Goal: Task Accomplishment & Management: Complete application form

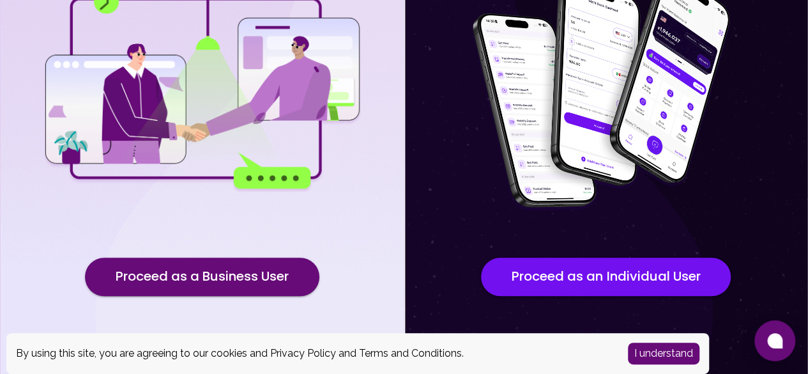
scroll to position [203, 0]
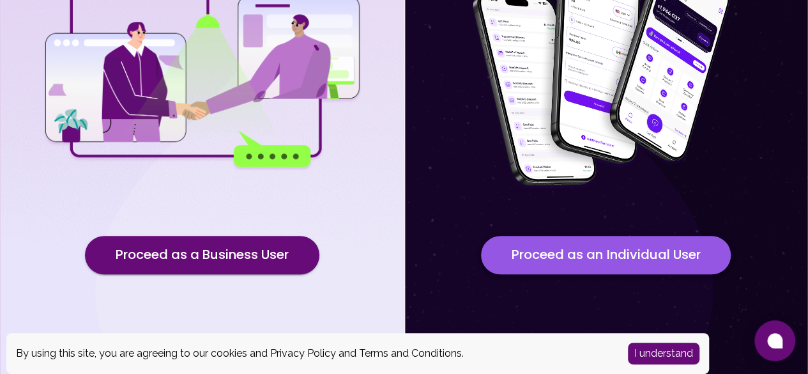
click at [604, 255] on button "Proceed as an Individual User" at bounding box center [606, 255] width 250 height 38
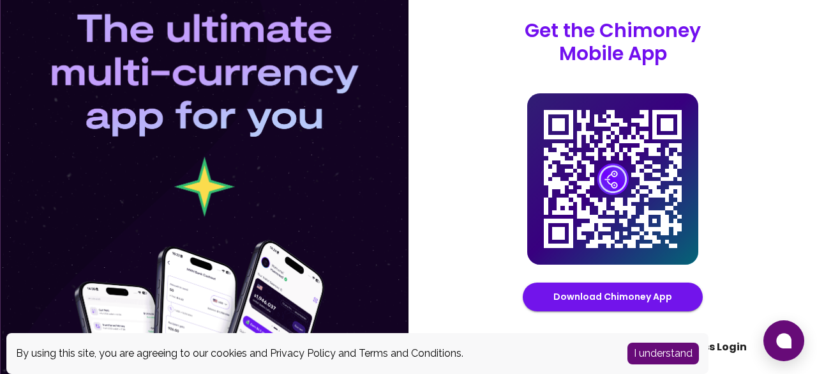
click at [736, 349] on link "Switch to Business Login" at bounding box center [680, 346] width 133 height 15
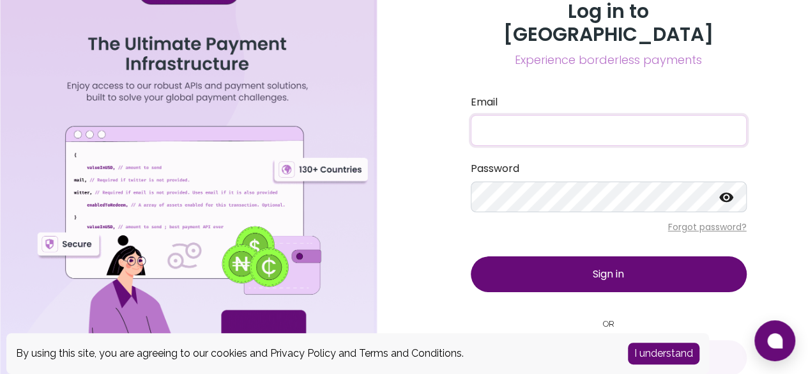
click at [525, 115] on input "Email" at bounding box center [609, 130] width 276 height 31
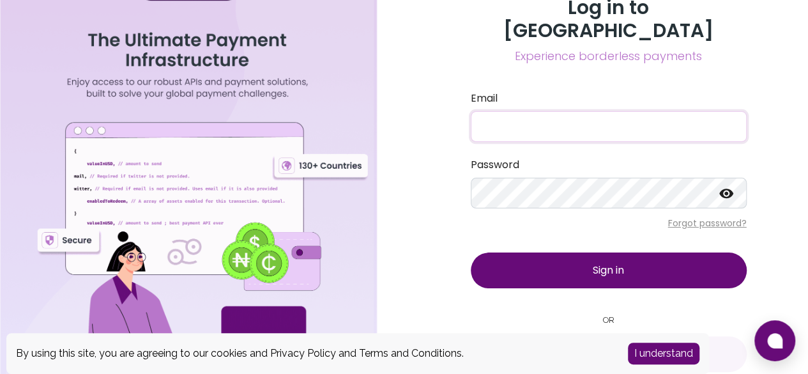
scroll to position [8, 0]
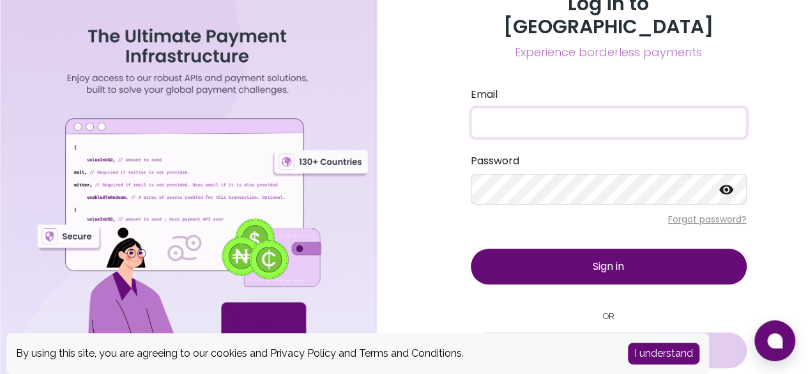
click at [593, 342] on span "Sign in with Google" at bounding box center [617, 349] width 89 height 15
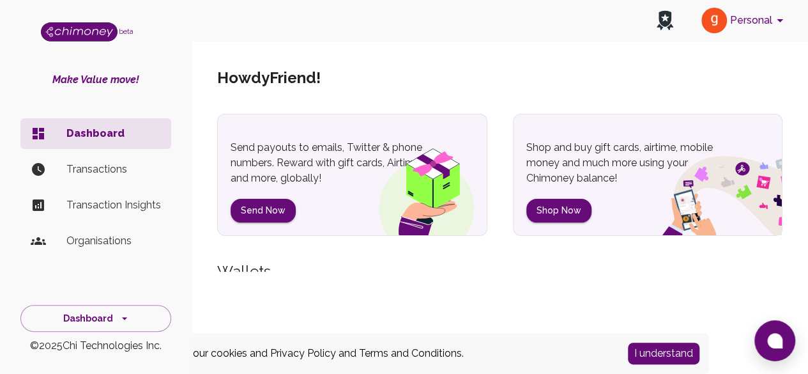
click at [95, 243] on p "Organisations" at bounding box center [113, 240] width 94 height 15
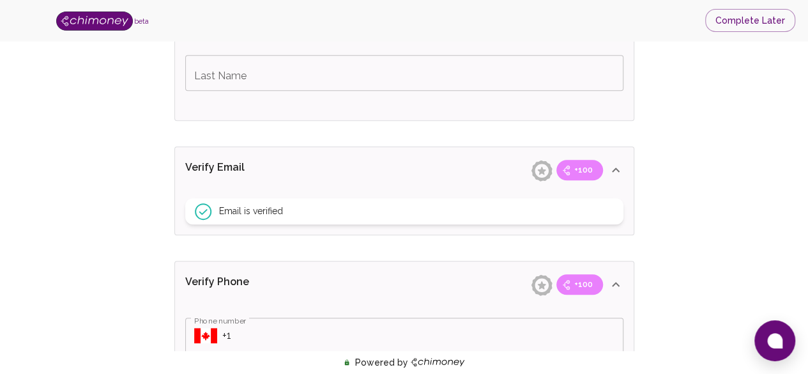
scroll to position [425, 0]
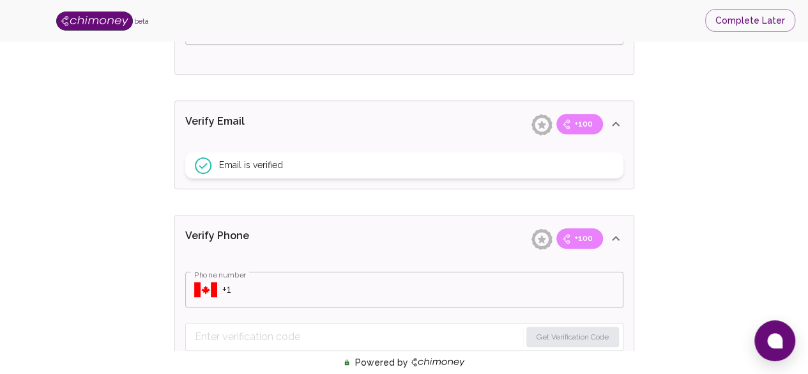
click at [232, 283] on input "Phone number" at bounding box center [422, 289] width 401 height 36
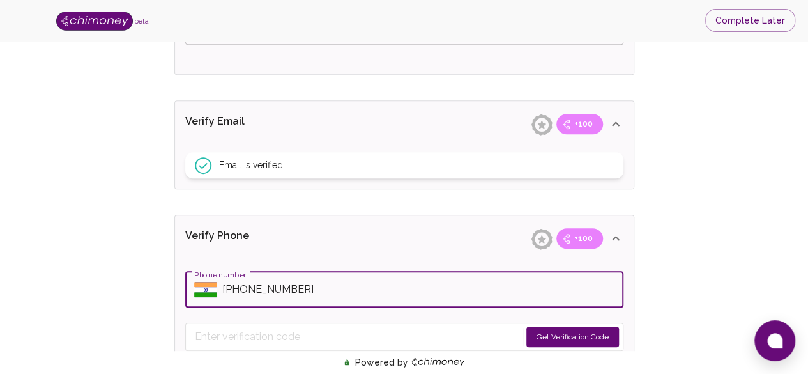
type input "[PHONE_NUMBER]"
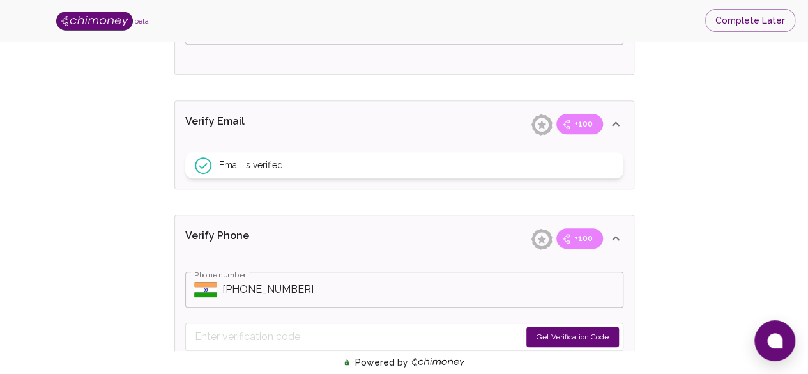
click at [563, 331] on button "Get Verification Code" at bounding box center [572, 336] width 93 height 20
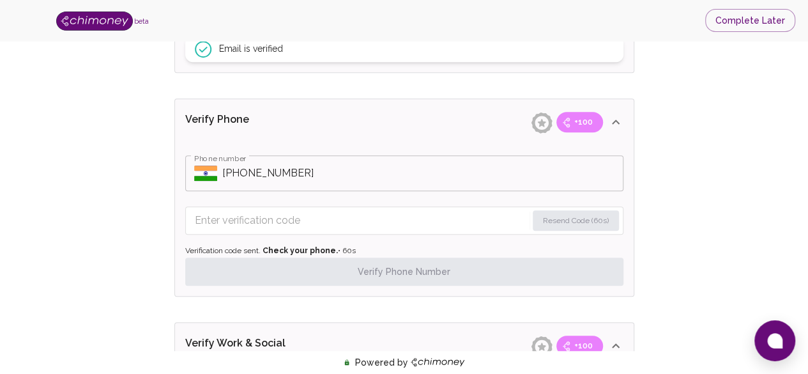
scroll to position [553, 0]
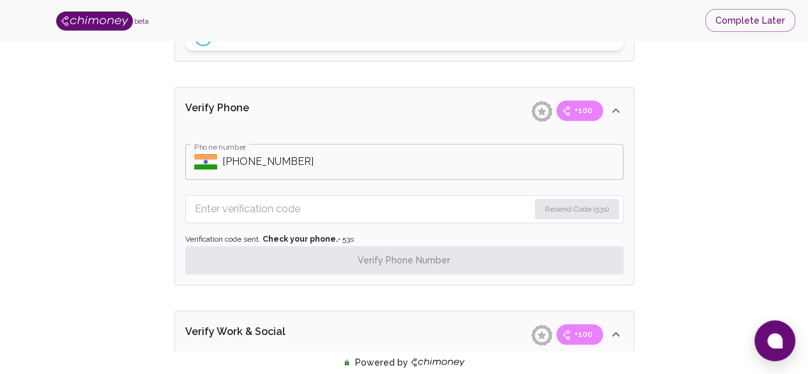
click at [372, 210] on input "Enter verification code" at bounding box center [362, 209] width 334 height 20
click at [319, 215] on input "Enter verification code" at bounding box center [362, 209] width 334 height 20
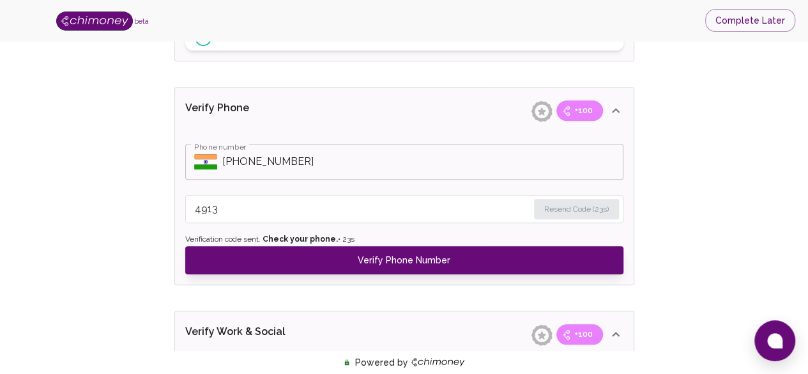
click at [277, 203] on input "4913" at bounding box center [361, 209] width 333 height 20
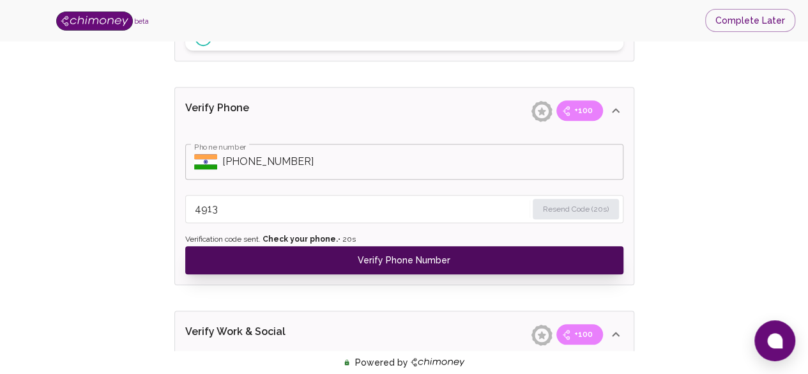
type input "4913"
click at [405, 261] on button "Verify Phone Number" at bounding box center [404, 260] width 438 height 28
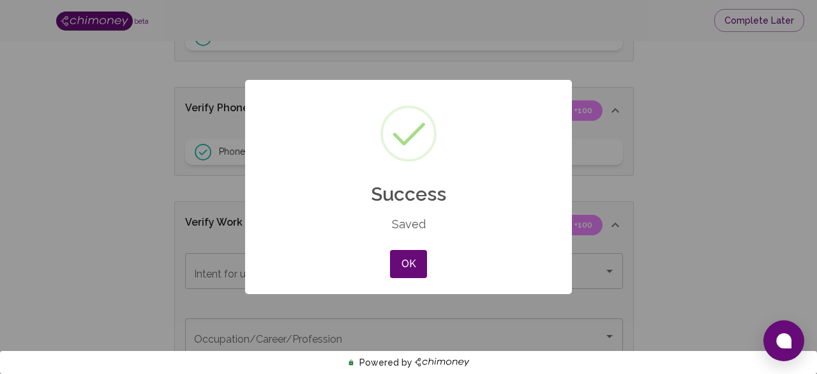
click at [405, 261] on button "OK" at bounding box center [408, 264] width 37 height 28
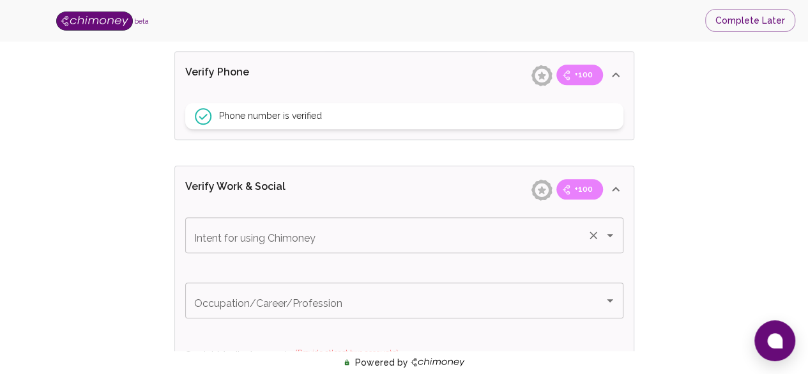
scroll to position [617, 0]
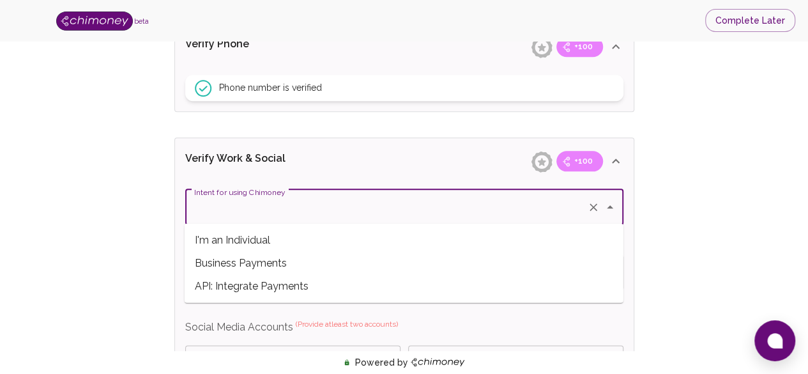
click at [440, 213] on input "Intent for using Chimoney" at bounding box center [386, 207] width 391 height 24
click at [260, 237] on span "I'm an Individual" at bounding box center [404, 239] width 439 height 23
type input "I'm an Individual"
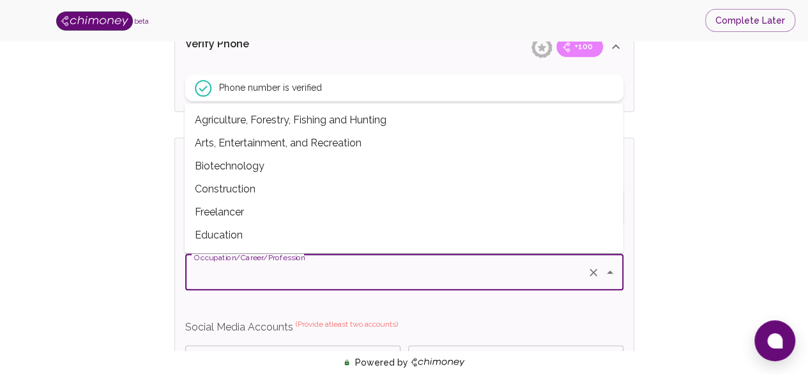
click at [262, 273] on input "Occupation/Career/Profession" at bounding box center [386, 272] width 391 height 24
click at [260, 206] on span "Freelancer" at bounding box center [404, 211] width 439 height 23
type input "Freelancer"
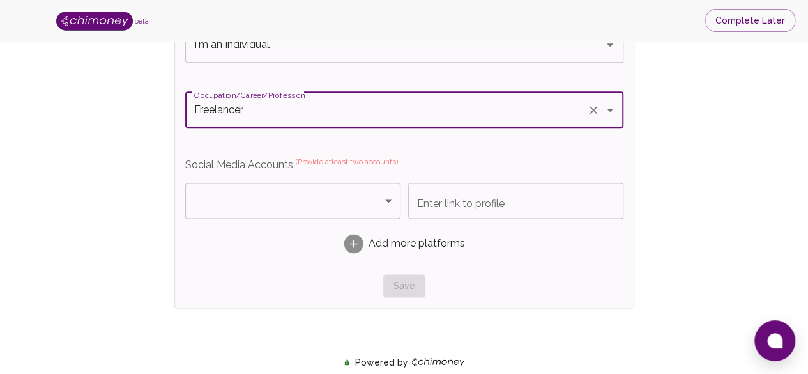
scroll to position [808, 0]
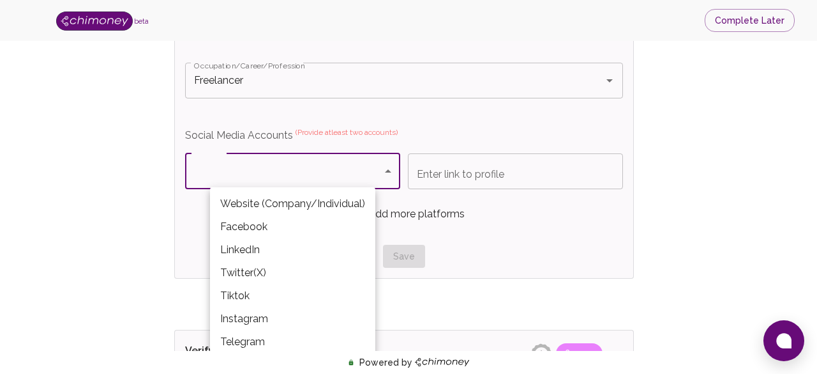
click at [228, 251] on li "LinkedIn" at bounding box center [292, 249] width 165 height 23
type input "LinkedIn"
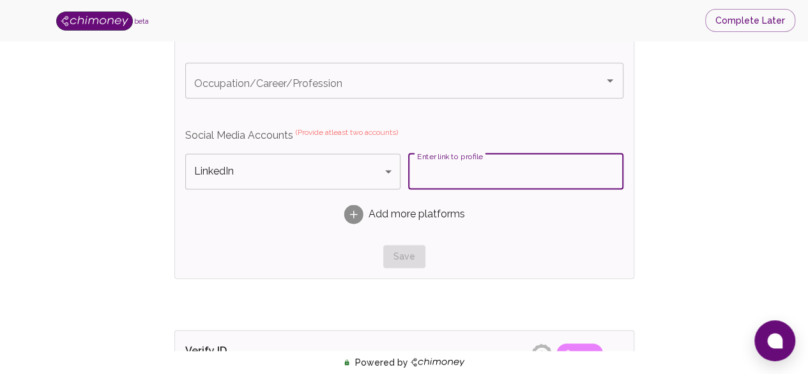
click at [444, 164] on input "Enter link to profile" at bounding box center [515, 171] width 215 height 36
paste input "[DOMAIN_NAME][URL][PERSON_NAME]"
click at [442, 165] on input "[DOMAIN_NAME][URL][PERSON_NAME]" at bounding box center [515, 171] width 215 height 36
type input "[DOMAIN_NAME][URL][PERSON_NAME]"
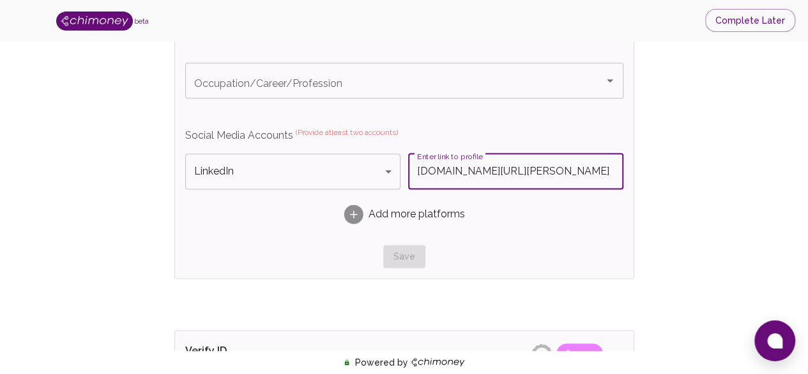
scroll to position [0, 0]
click at [359, 208] on rect at bounding box center [353, 213] width 19 height 19
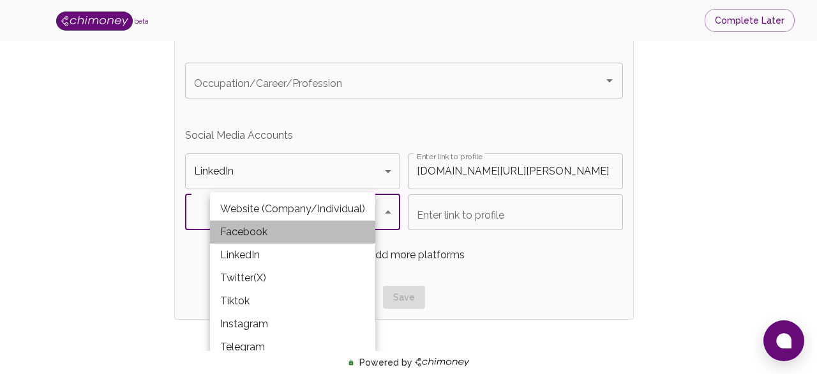
click at [275, 229] on li "Facebook" at bounding box center [292, 231] width 165 height 23
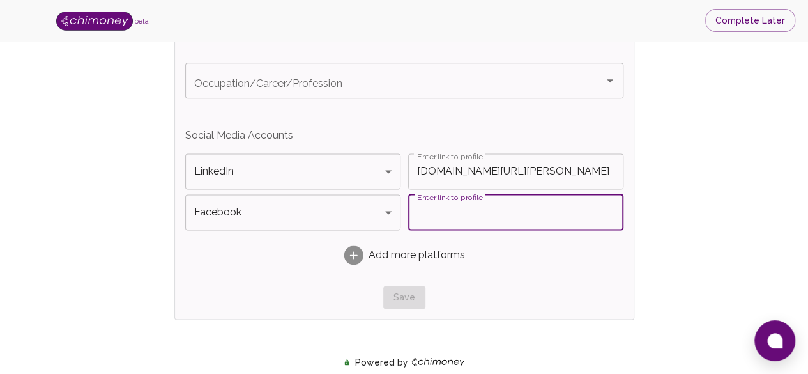
click at [428, 211] on input "Enter link to profile" at bounding box center [515, 212] width 215 height 36
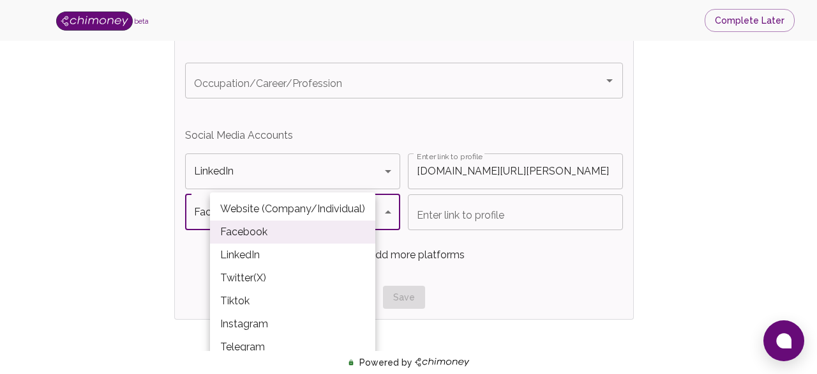
click at [315, 213] on li "Website (Company/Individual)" at bounding box center [292, 208] width 165 height 23
type input "Website (Company/Individual)"
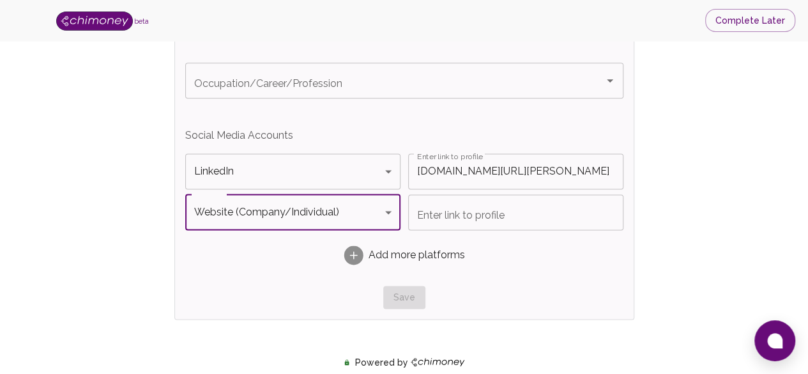
click at [469, 208] on input "Enter link to profile" at bounding box center [515, 212] width 215 height 36
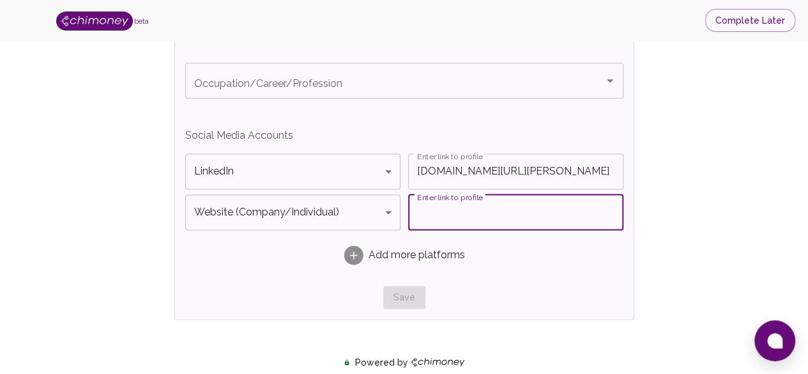
paste input "[URL][DOMAIN_NAME]"
click at [570, 216] on input "[URL][DOMAIN_NAME]" at bounding box center [515, 212] width 215 height 36
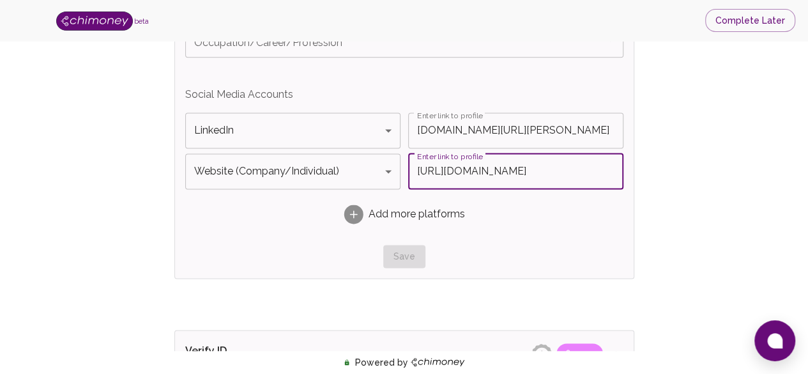
scroll to position [872, 0]
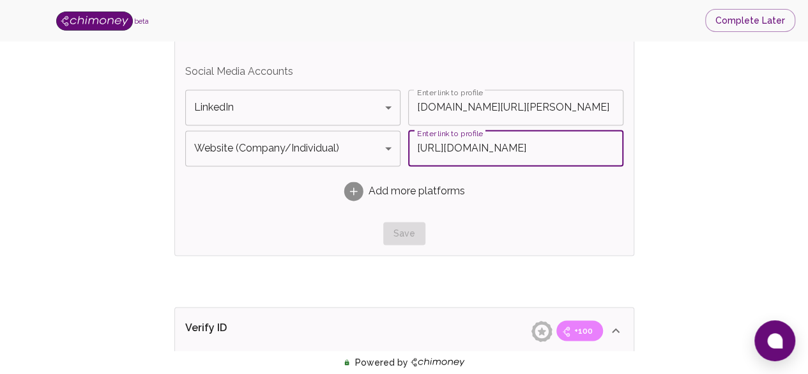
type input "[URL][DOMAIN_NAME]"
click at [411, 236] on div "Save" at bounding box center [404, 234] width 438 height 24
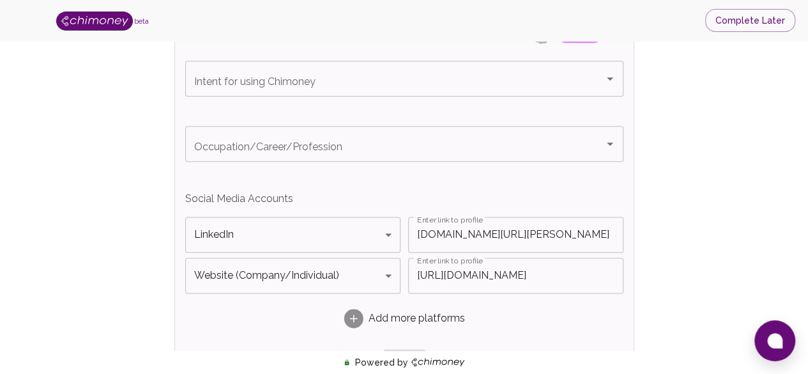
scroll to position [744, 0]
click at [453, 228] on input "[DOMAIN_NAME][URL][PERSON_NAME]" at bounding box center [515, 235] width 215 height 36
click at [453, 272] on input "[URL][DOMAIN_NAME]" at bounding box center [515, 276] width 215 height 36
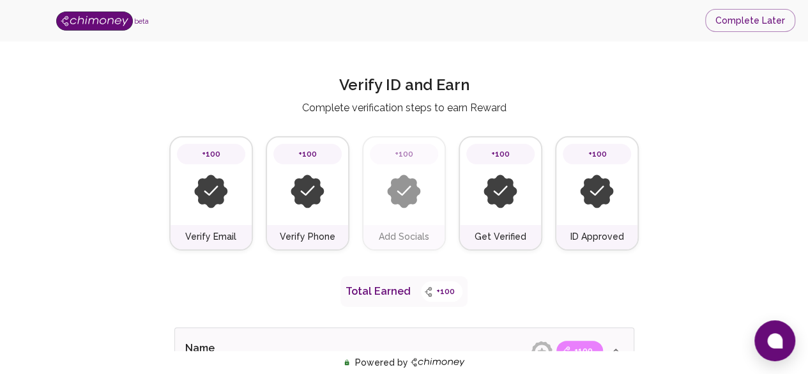
scroll to position [0, 0]
click at [407, 207] on img at bounding box center [404, 192] width 34 height 34
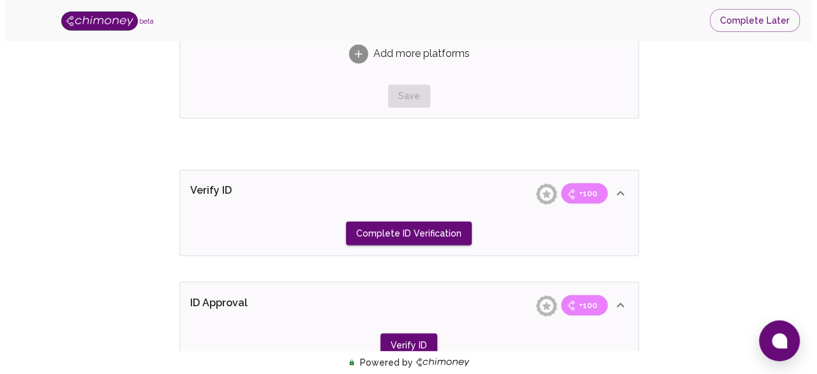
scroll to position [1022, 0]
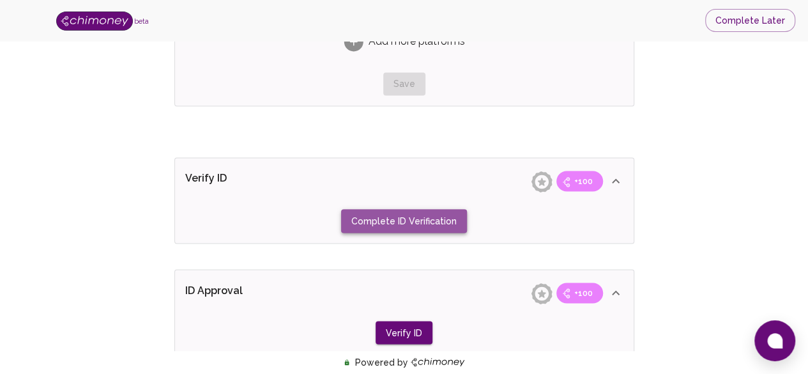
click at [411, 221] on button "Complete ID Verification" at bounding box center [404, 221] width 126 height 24
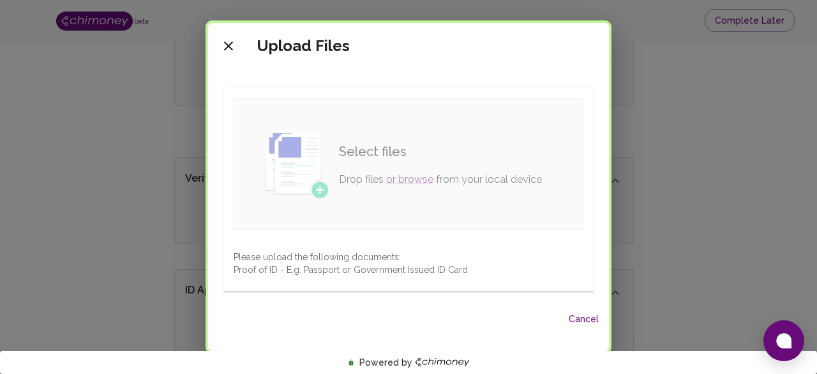
scroll to position [73, 0]
click at [372, 151] on h6 "Select files" at bounding box center [440, 149] width 203 height 20
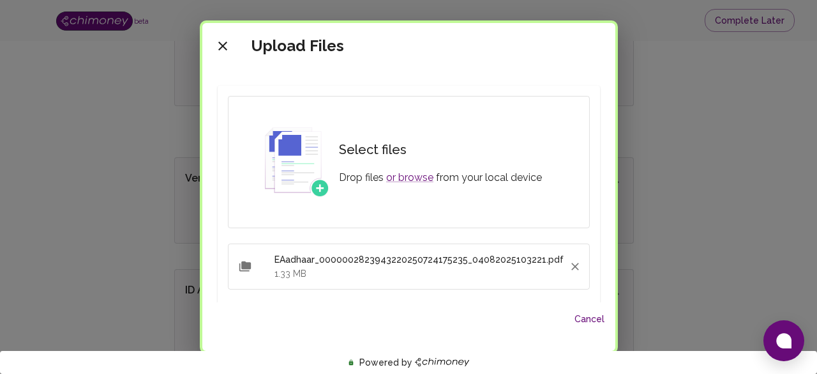
scroll to position [169, 0]
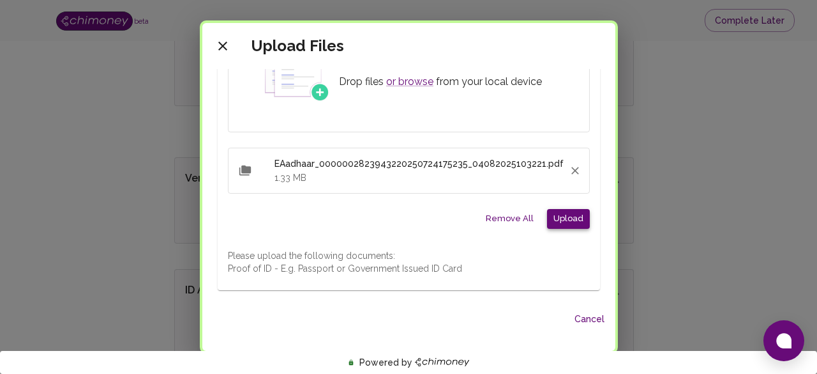
click at [575, 215] on button "Upload" at bounding box center [568, 219] width 43 height 20
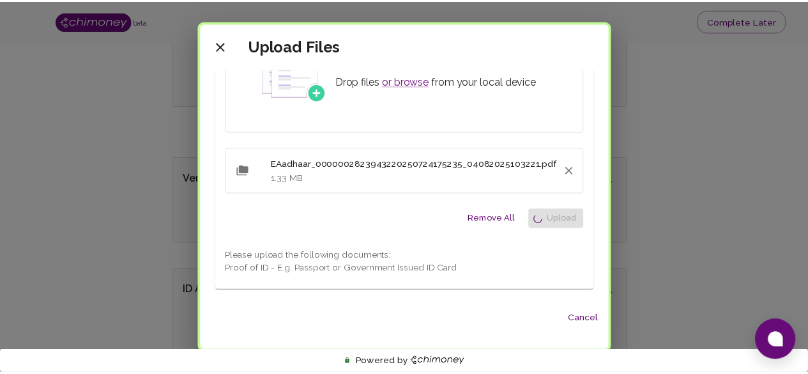
scroll to position [73, 0]
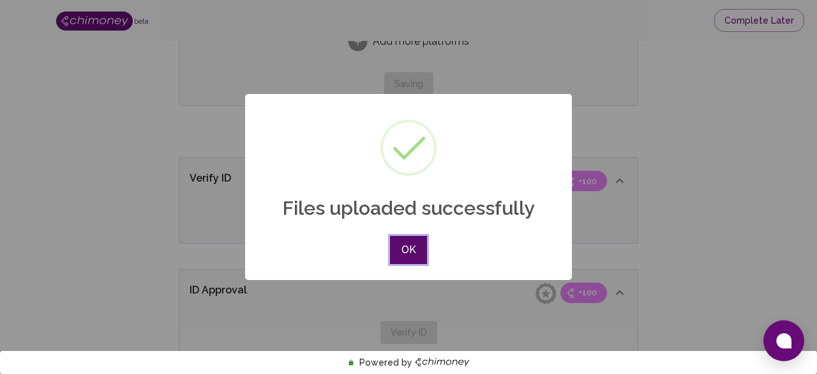
click at [396, 255] on button "OK" at bounding box center [408, 250] width 37 height 28
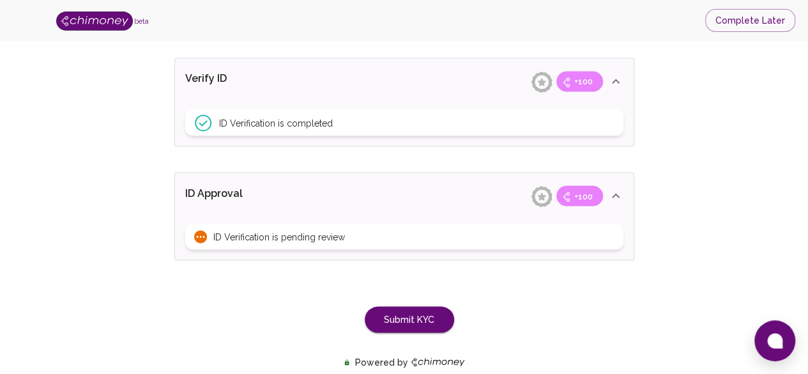
scroll to position [1163, 0]
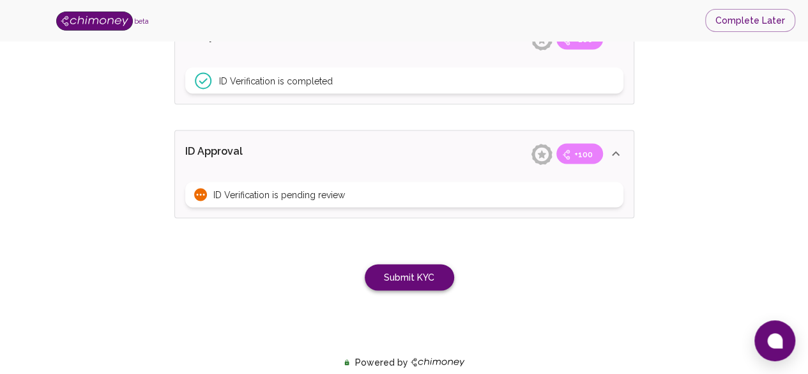
click at [388, 276] on button "Submit KYC" at bounding box center [409, 277] width 89 height 26
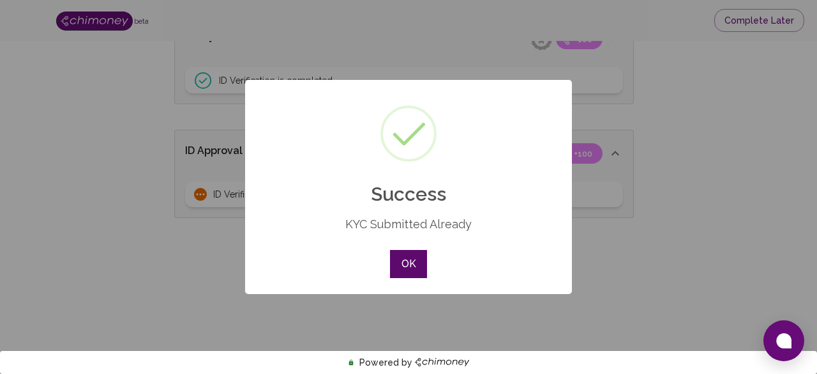
click at [392, 275] on button "OK" at bounding box center [408, 264] width 37 height 28
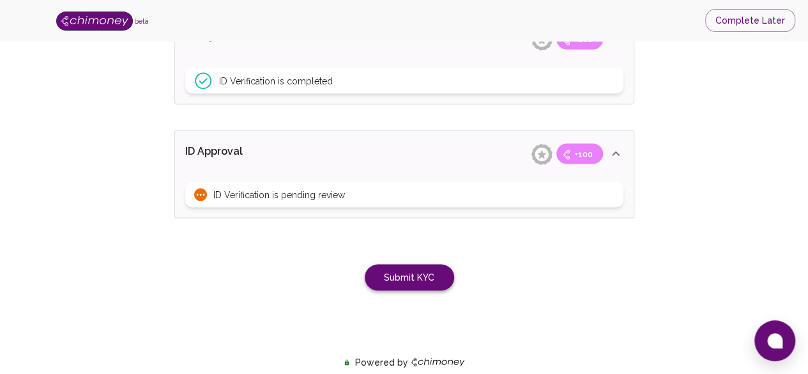
click at [411, 273] on button "Submit KYC" at bounding box center [409, 277] width 89 height 26
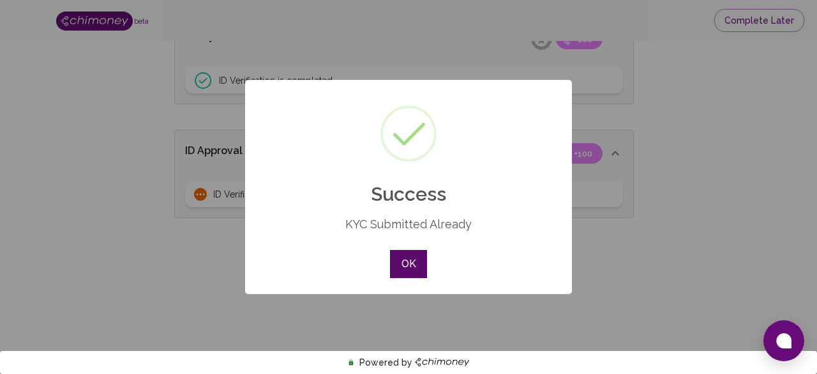
click at [411, 261] on button "OK" at bounding box center [408, 264] width 37 height 28
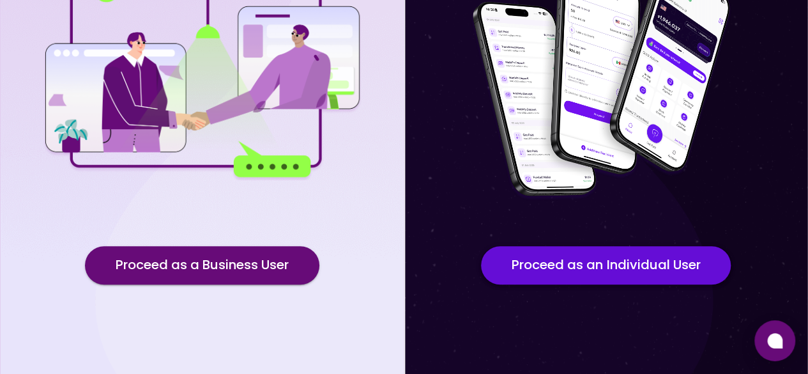
scroll to position [203, 0]
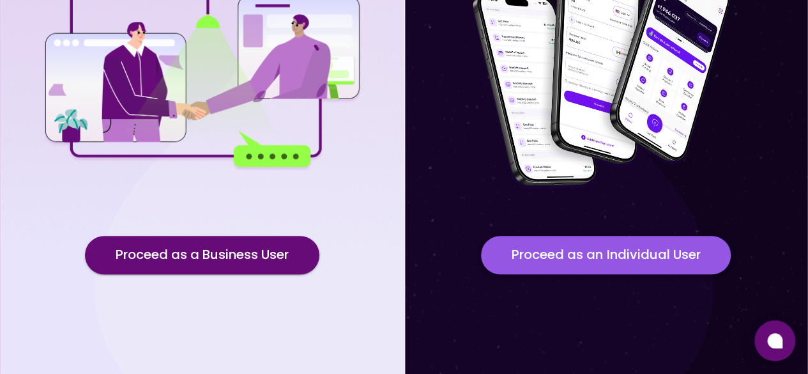
click at [645, 251] on button "Proceed as an Individual User" at bounding box center [606, 255] width 250 height 38
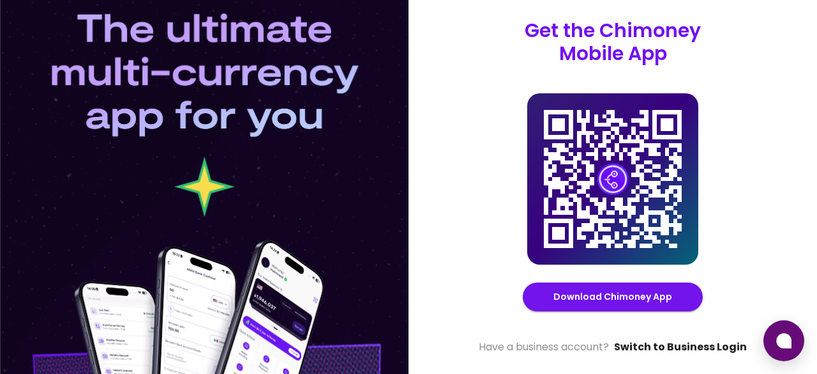
click at [677, 351] on link "Switch to Business Login" at bounding box center [680, 346] width 133 height 15
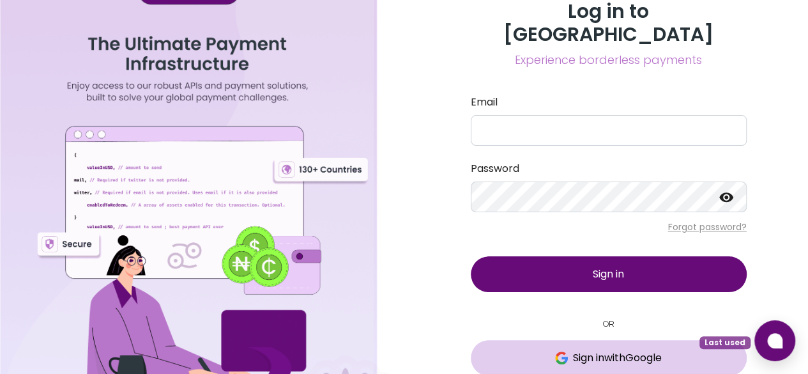
click at [573, 350] on span "Sign in with Google" at bounding box center [617, 357] width 89 height 15
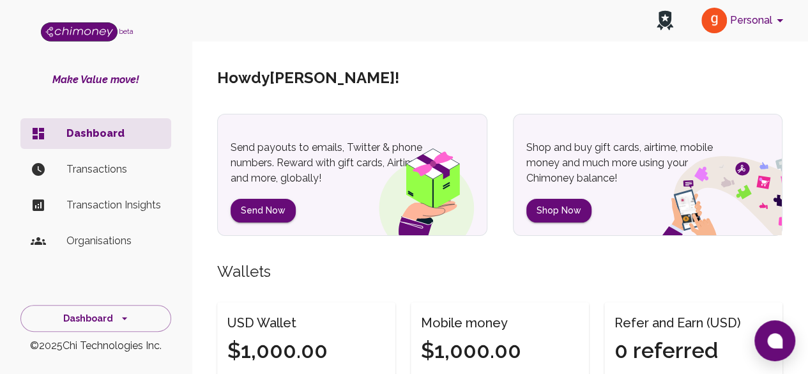
click at [106, 239] on p "Organisations" at bounding box center [113, 240] width 94 height 15
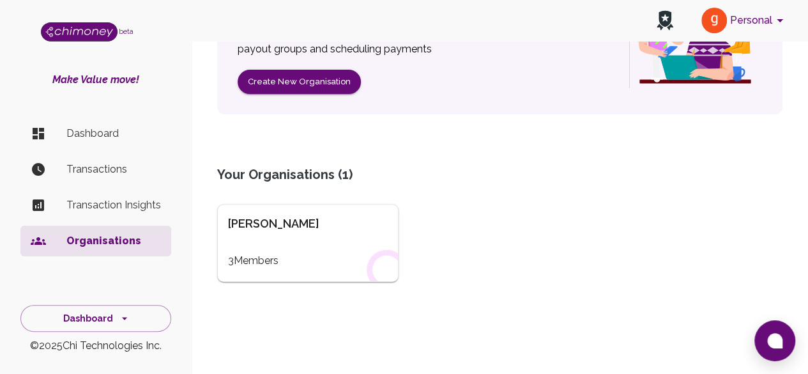
scroll to position [214, 0]
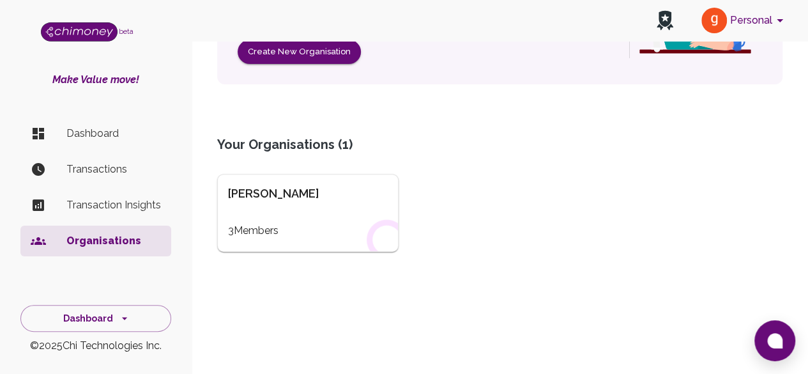
click at [107, 248] on li "Organisations" at bounding box center [95, 240] width 151 height 31
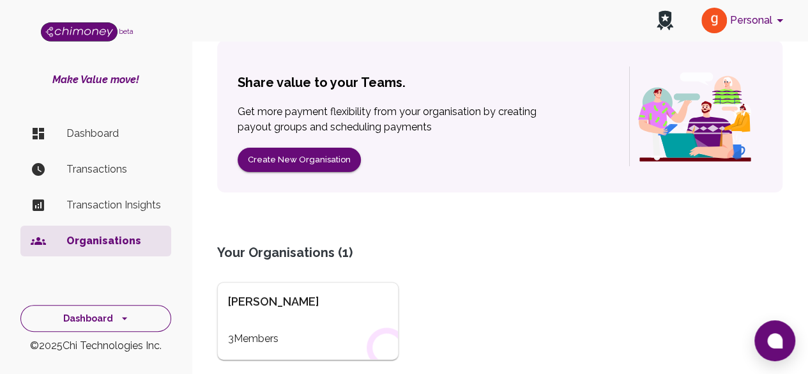
scroll to position [128, 0]
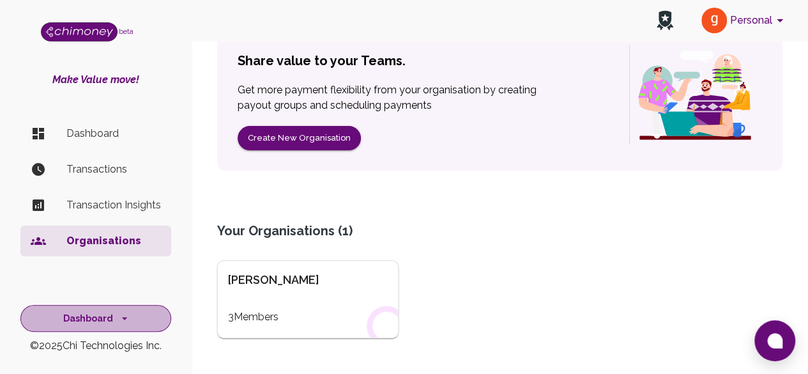
click at [85, 322] on button "Dashboard" at bounding box center [95, 318] width 151 height 27
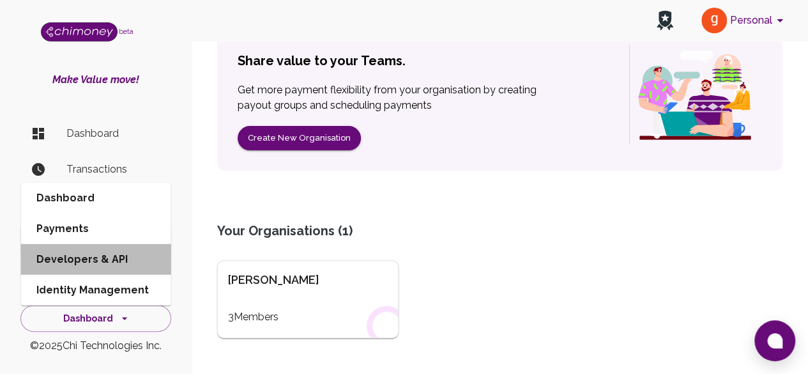
click at [93, 253] on li "Developers & API" at bounding box center [96, 259] width 150 height 31
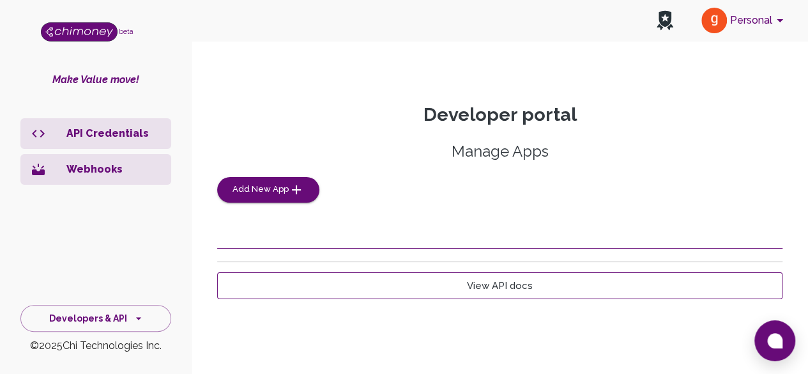
click at [456, 285] on link "View API docs" at bounding box center [499, 285] width 565 height 27
click at [102, 310] on button "Developers & API" at bounding box center [95, 318] width 151 height 27
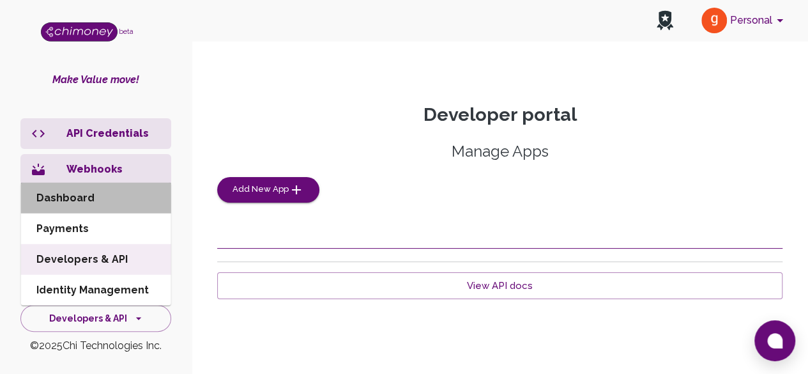
click at [87, 192] on li "Dashboard" at bounding box center [96, 198] width 150 height 31
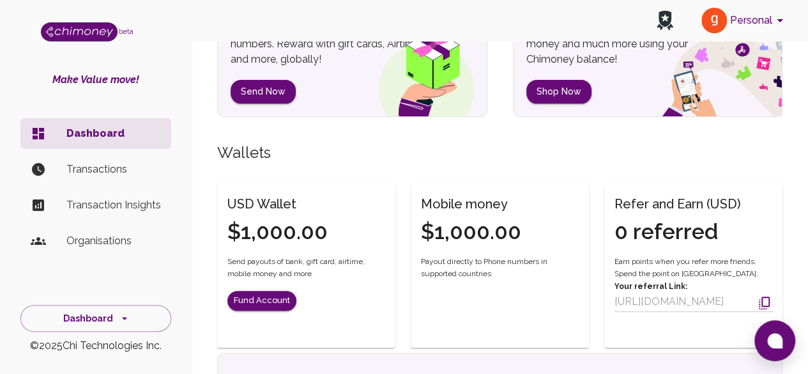
scroll to position [128, 0]
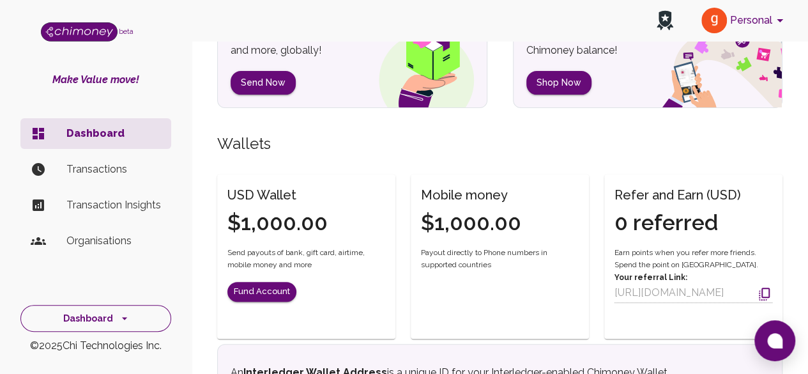
click at [80, 323] on button "Dashboard" at bounding box center [95, 318] width 151 height 27
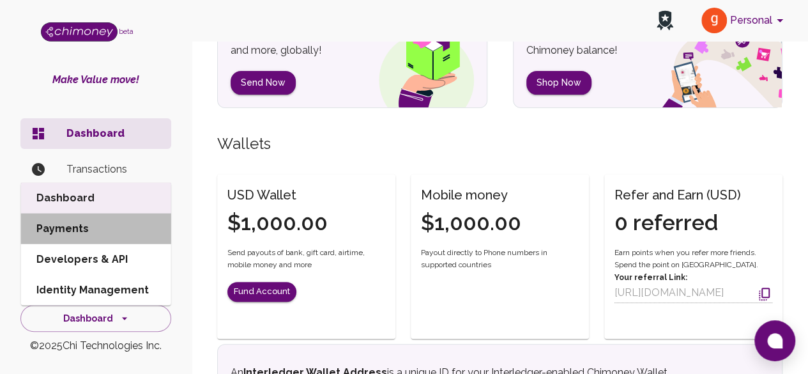
click at [73, 228] on li "Payments" at bounding box center [96, 228] width 150 height 31
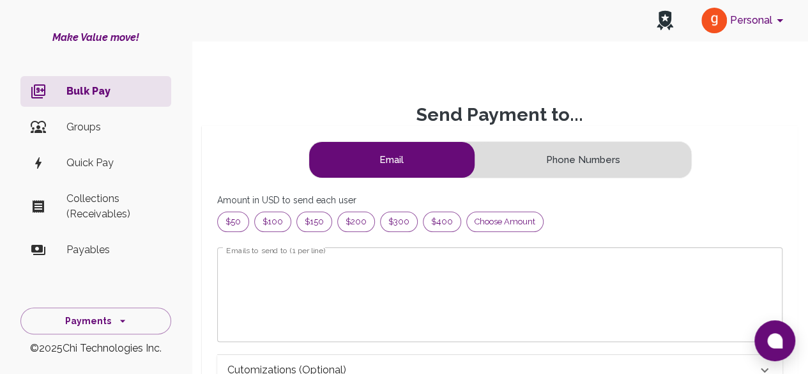
scroll to position [155, 534]
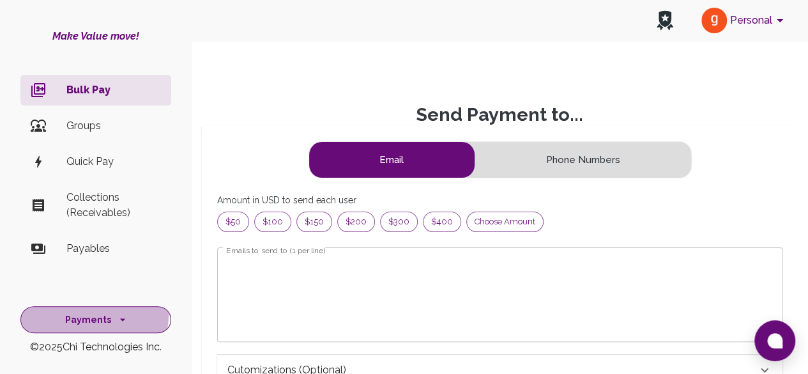
click at [93, 313] on button "Payments" at bounding box center [95, 319] width 151 height 27
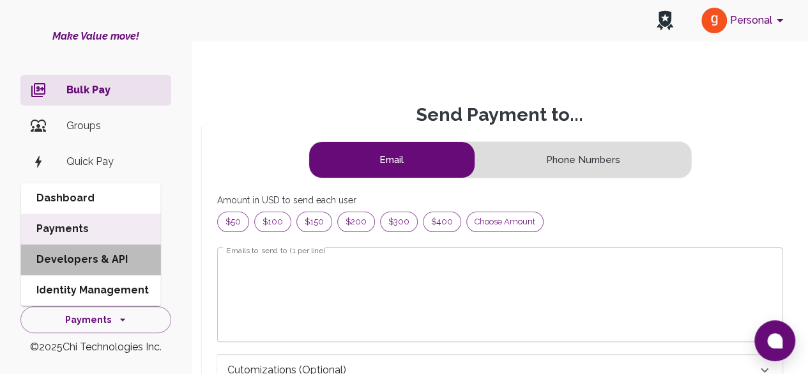
click at [86, 263] on li "Developers & API" at bounding box center [91, 259] width 140 height 31
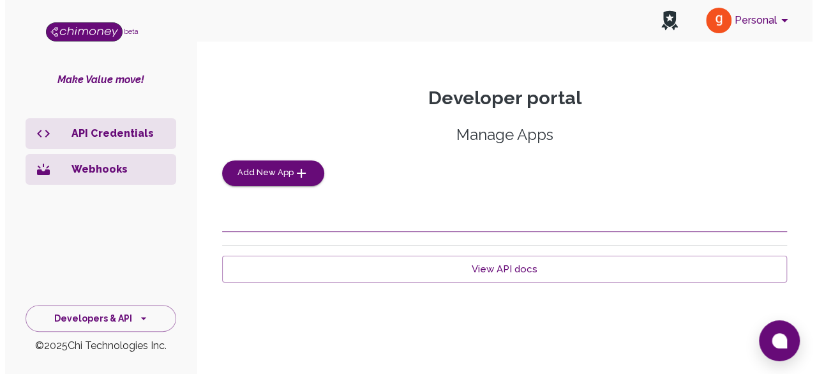
scroll to position [26, 0]
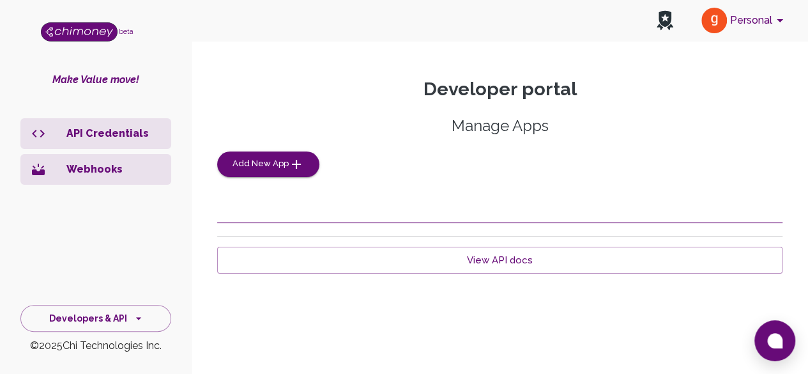
click at [382, 237] on div "Developer portal Manage Apps Add New App View API docs" at bounding box center [500, 190] width 596 height 224
click at [268, 163] on span "Add New App" at bounding box center [260, 163] width 56 height 15
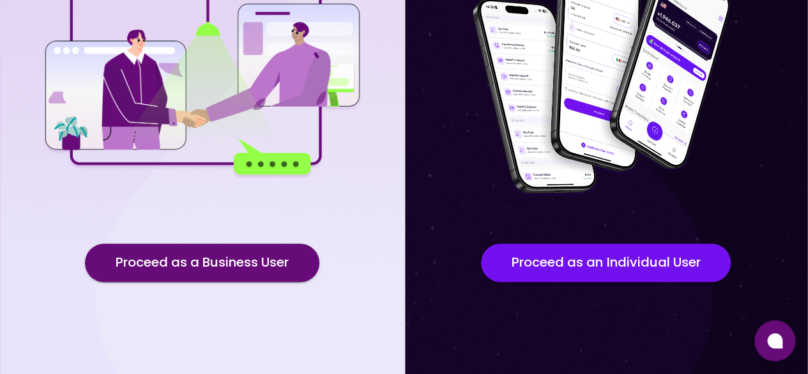
scroll to position [203, 0]
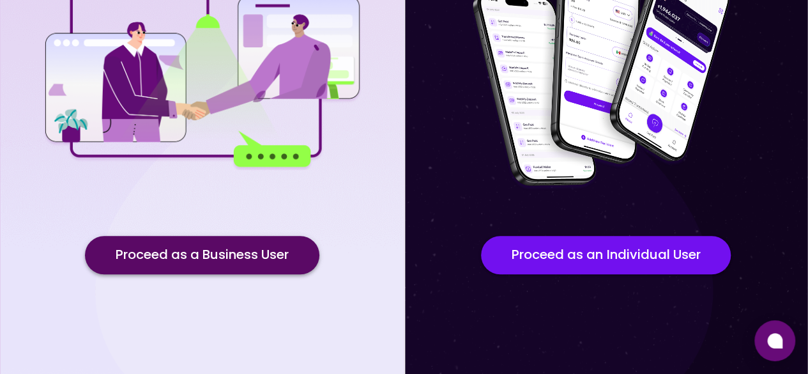
click at [140, 257] on button "Proceed as a Business User" at bounding box center [202, 255] width 234 height 38
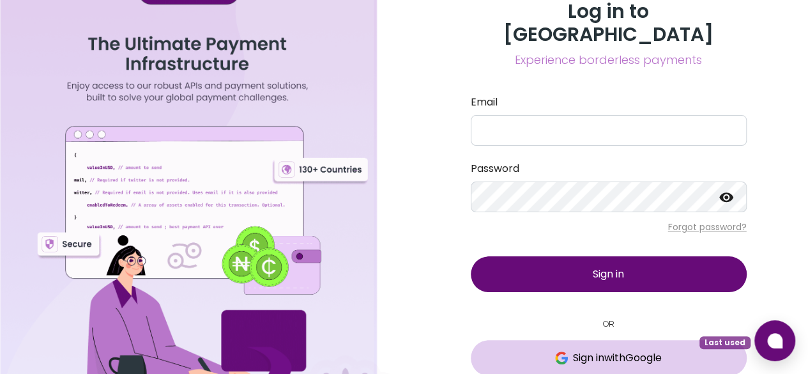
click at [558, 351] on img at bounding box center [561, 357] width 13 height 13
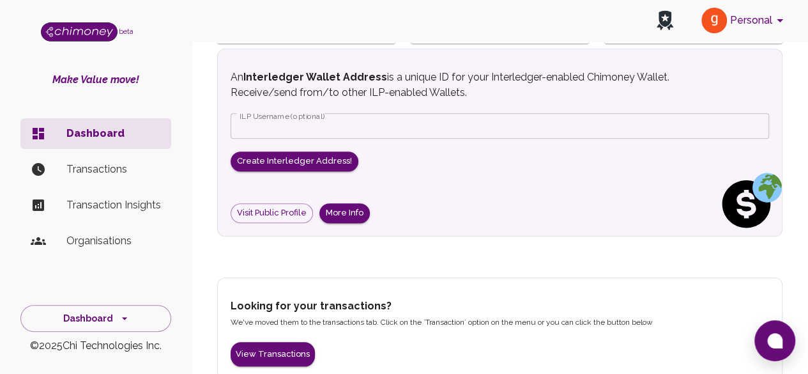
scroll to position [442, 0]
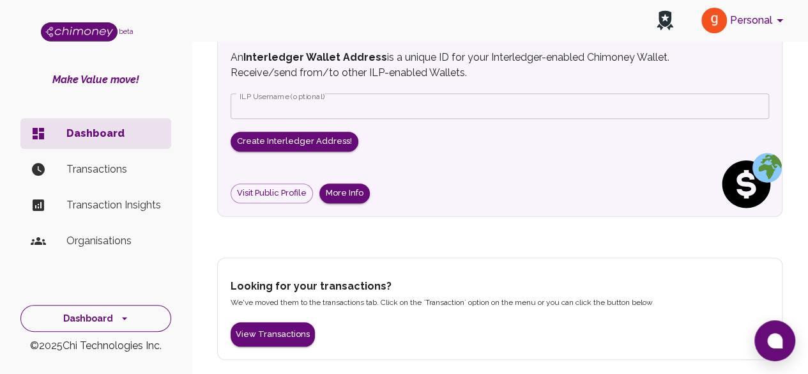
click at [105, 320] on button "Dashboard" at bounding box center [95, 318] width 151 height 27
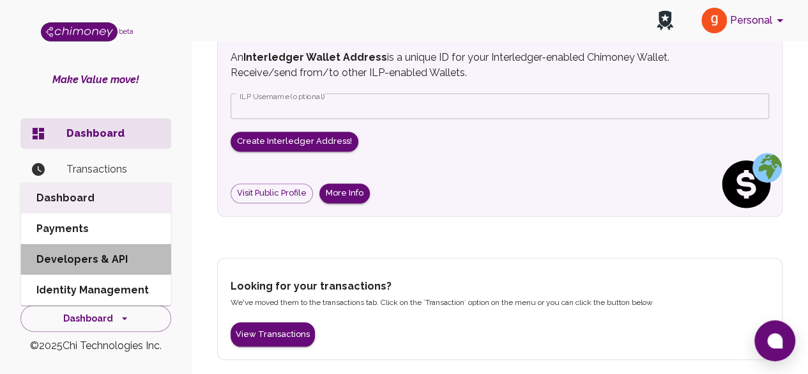
click at [89, 259] on li "Developers & API" at bounding box center [96, 259] width 150 height 31
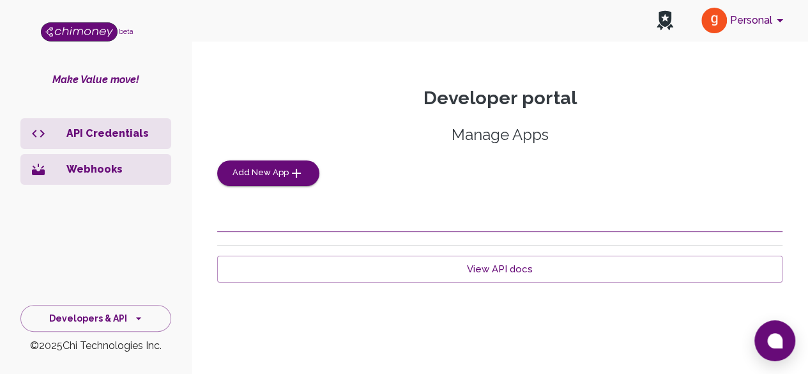
scroll to position [26, 0]
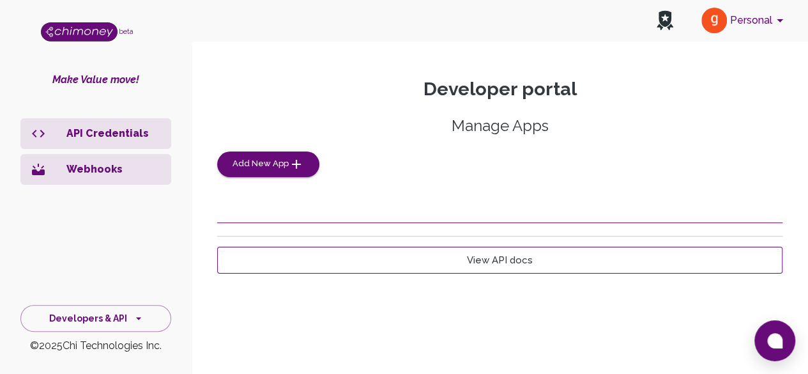
click at [449, 261] on link "View API docs" at bounding box center [499, 259] width 565 height 27
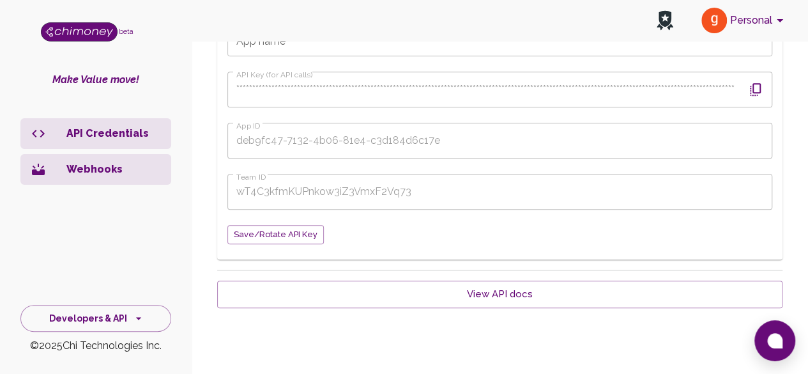
scroll to position [255, 0]
click at [264, 236] on span "Save/Rotate API key" at bounding box center [276, 230] width 84 height 15
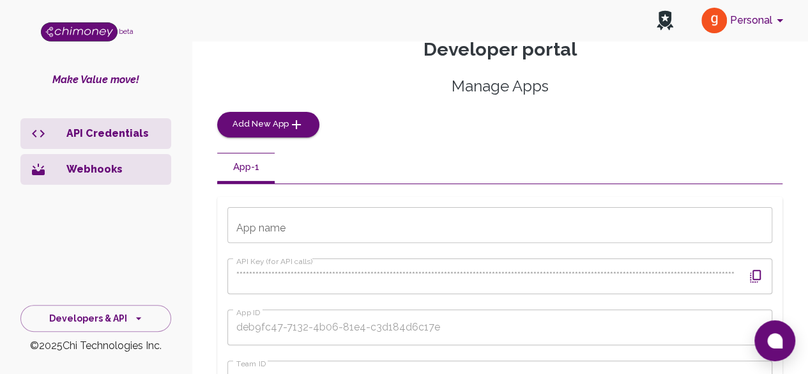
scroll to position [128, 0]
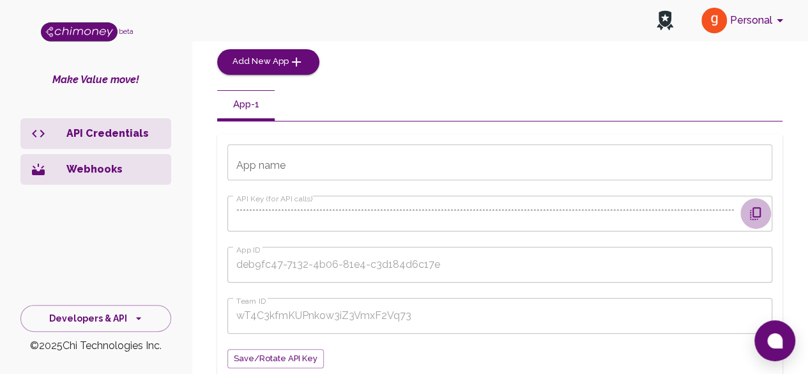
click at [751, 215] on icon "button" at bounding box center [755, 213] width 15 height 15
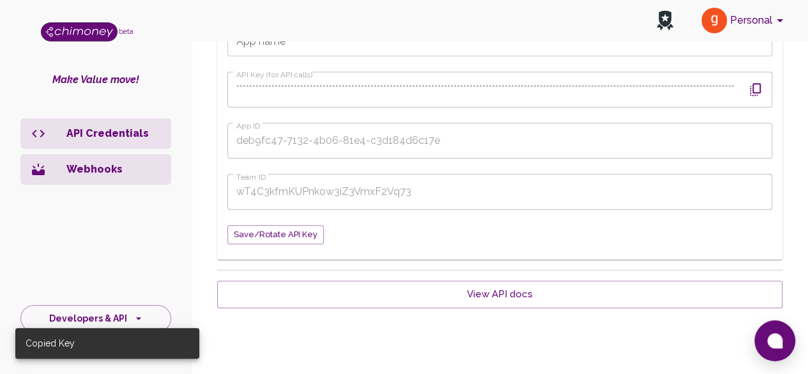
scroll to position [255, 0]
